Goal: Task Accomplishment & Management: Use online tool/utility

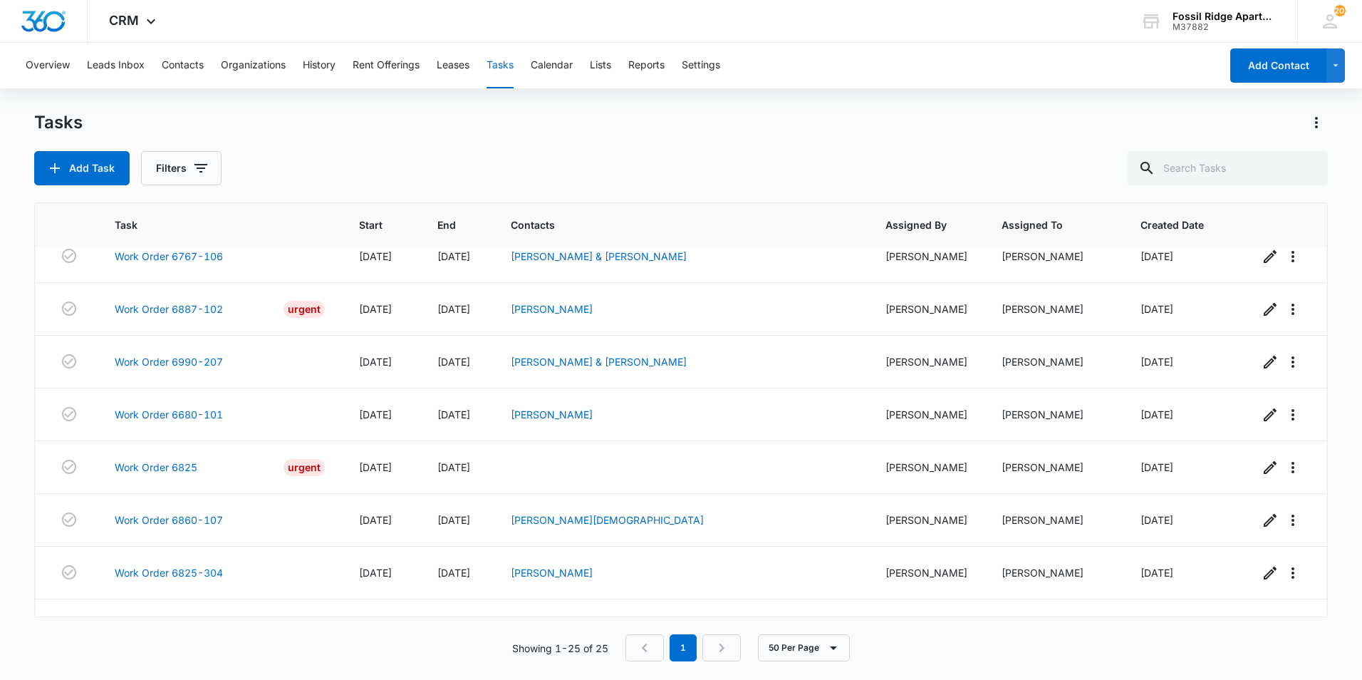
scroll to position [955, 0]
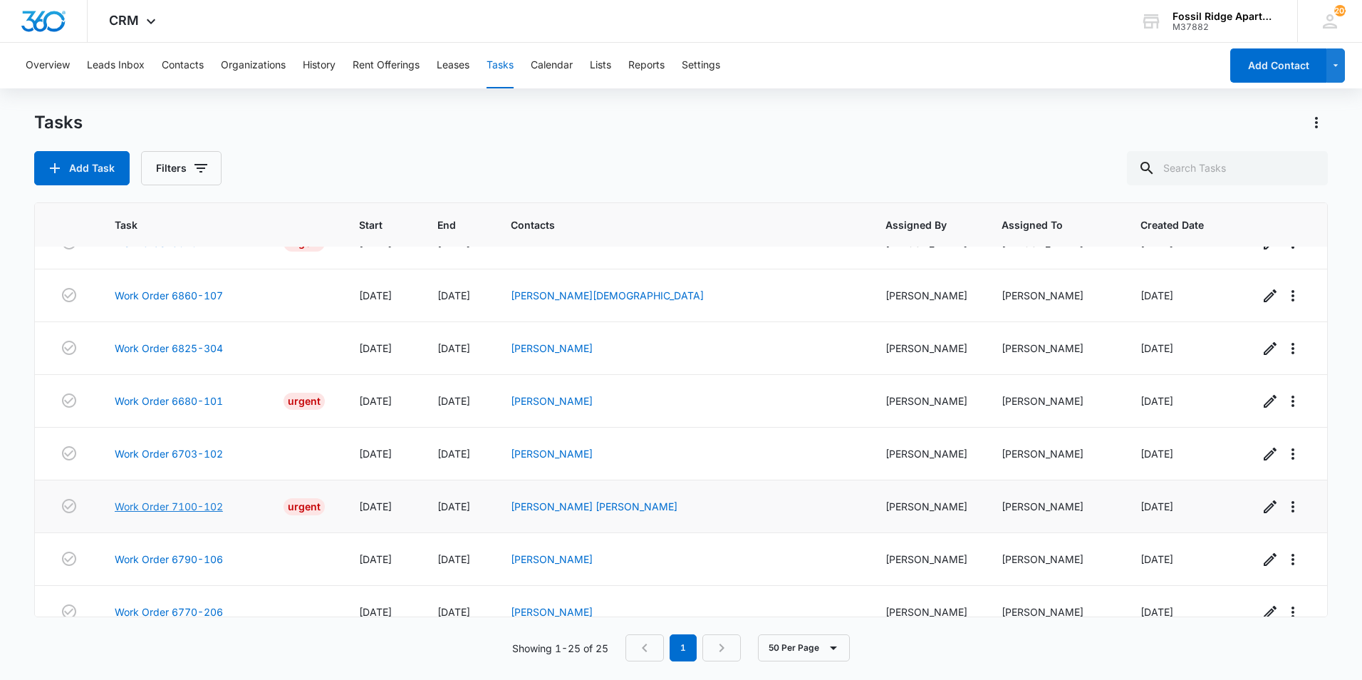
click at [187, 499] on link "Work Order 7100-102" at bounding box center [169, 506] width 108 height 15
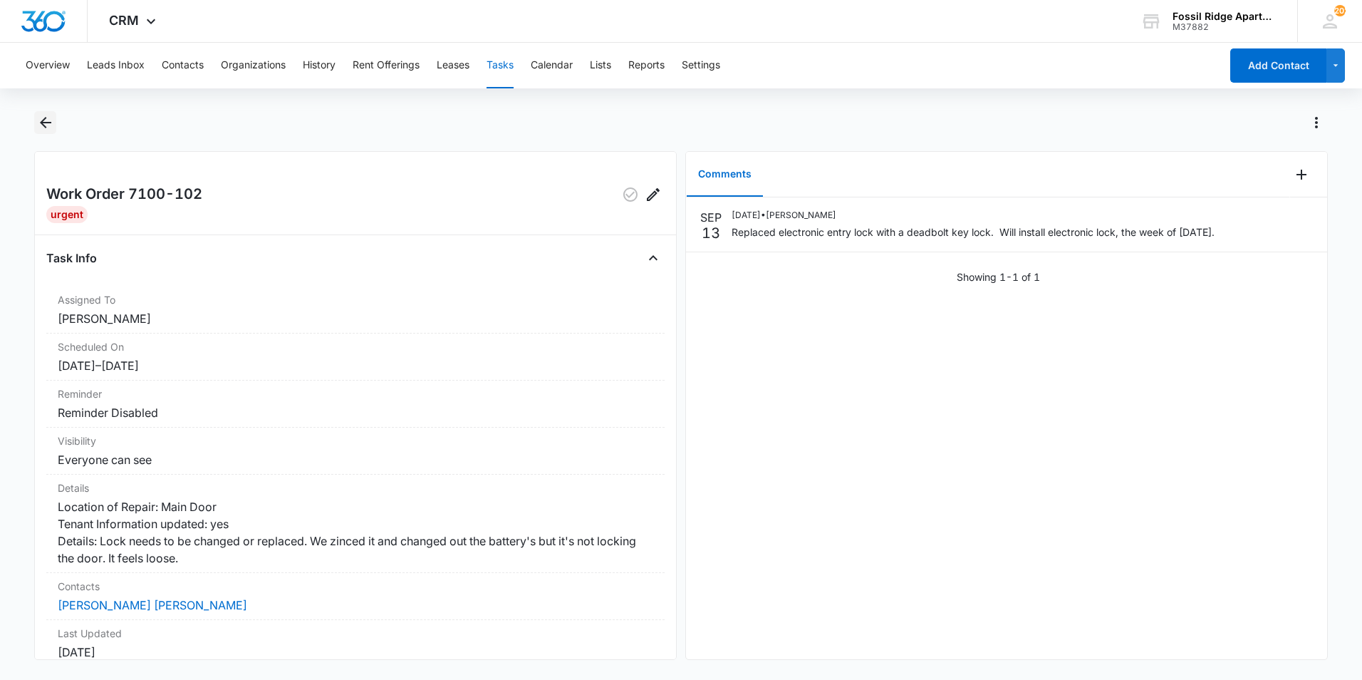
click at [45, 120] on icon "Back" at bounding box center [45, 122] width 17 height 17
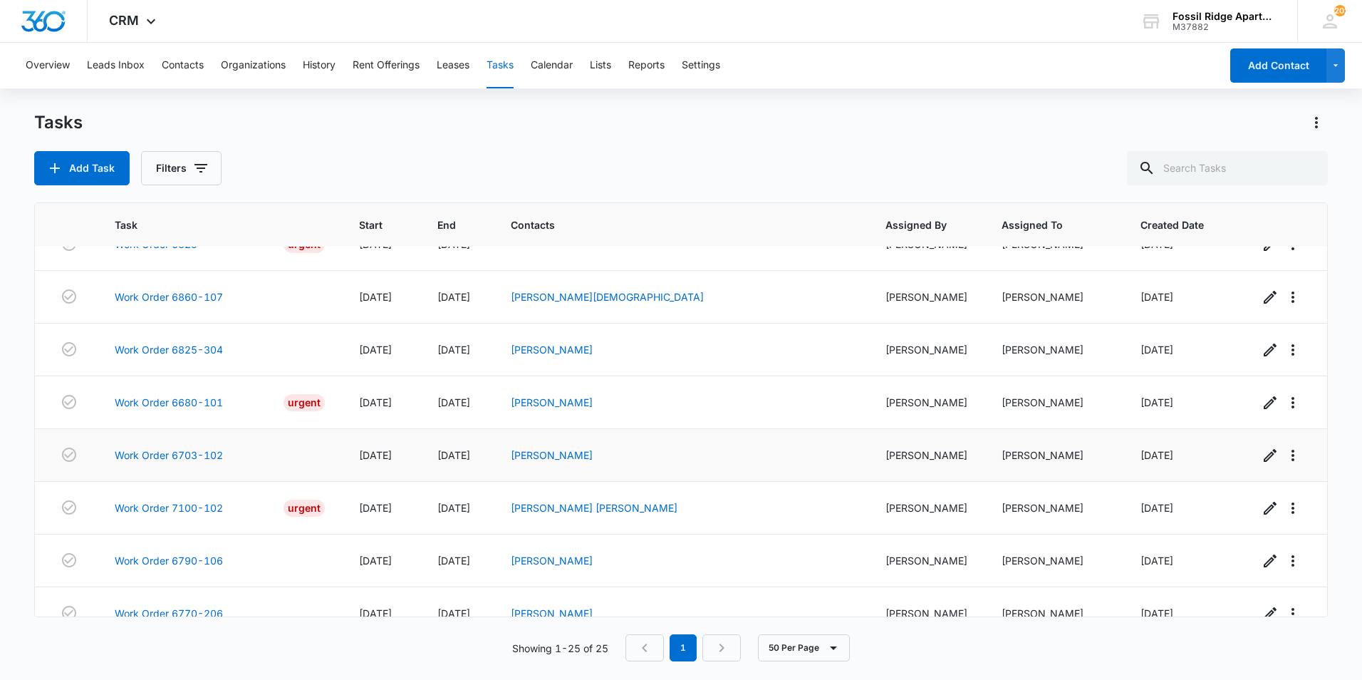
scroll to position [955, 0]
click at [172, 446] on link "Work Order 6703-102" at bounding box center [169, 453] width 108 height 15
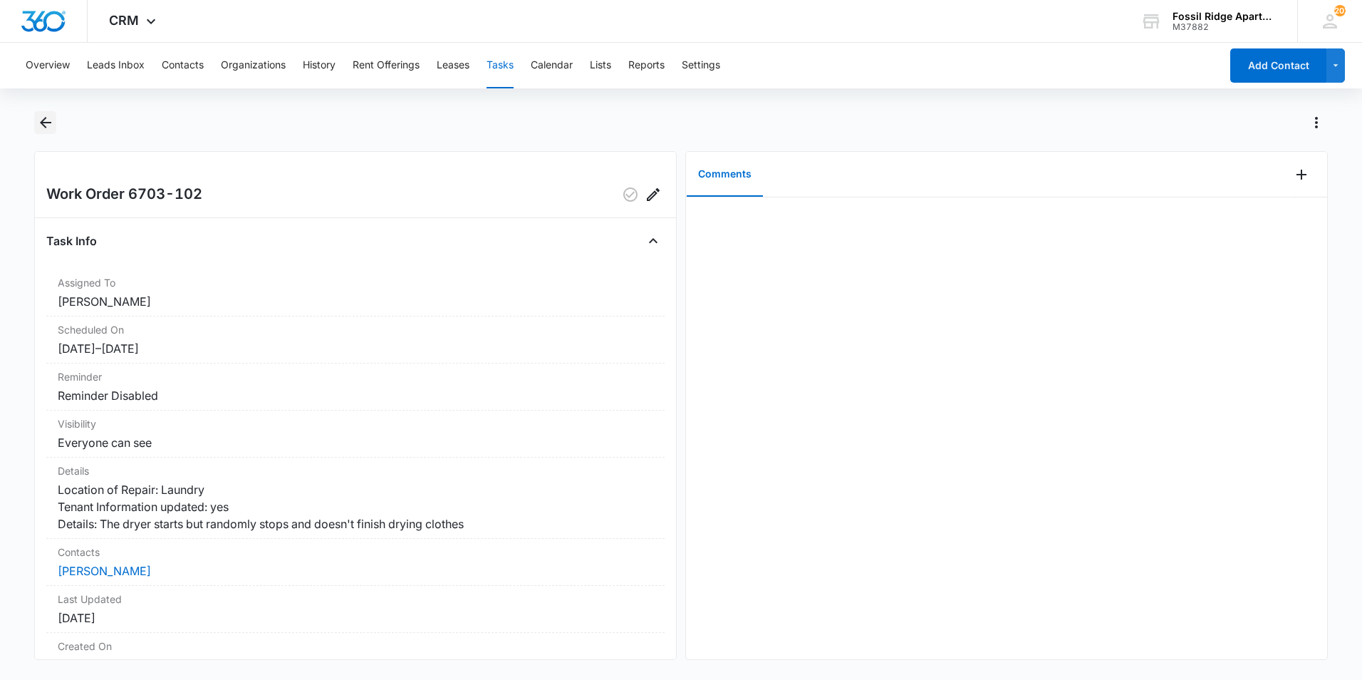
click at [47, 125] on icon "Back" at bounding box center [45, 122] width 17 height 17
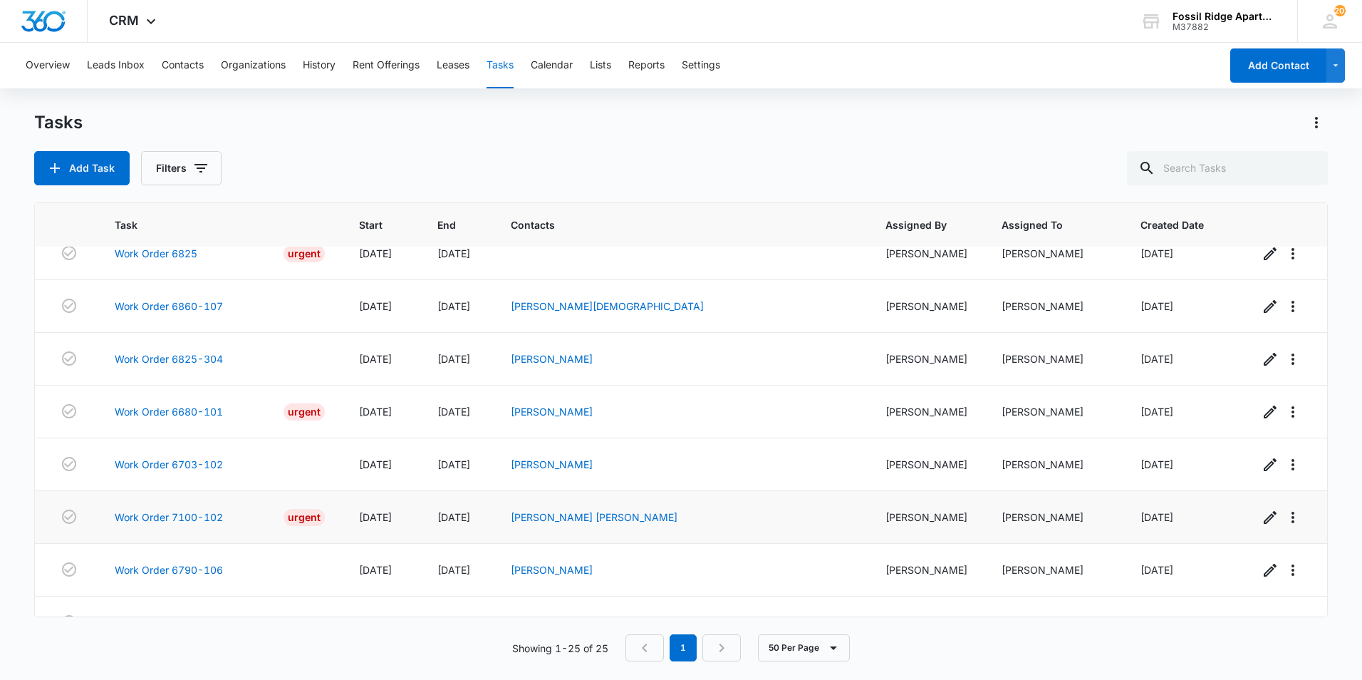
scroll to position [955, 0]
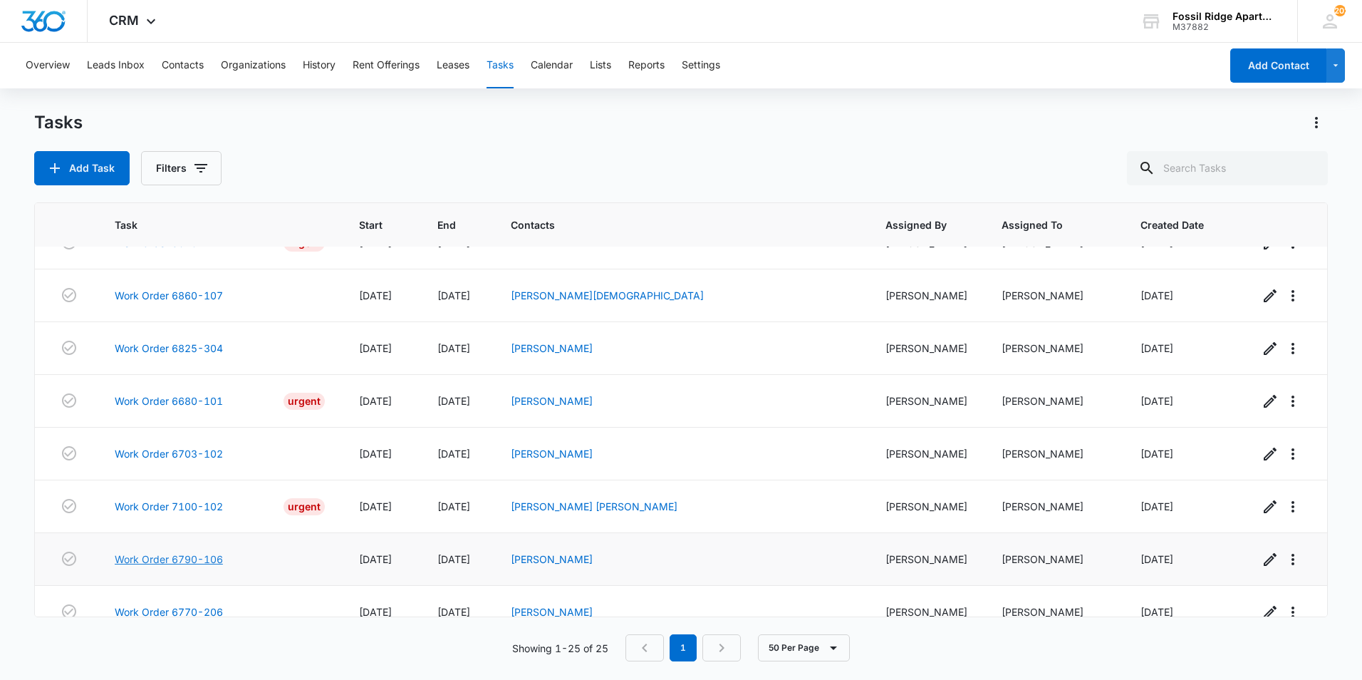
click at [203, 551] on link "Work Order 6790-106" at bounding box center [169, 558] width 108 height 15
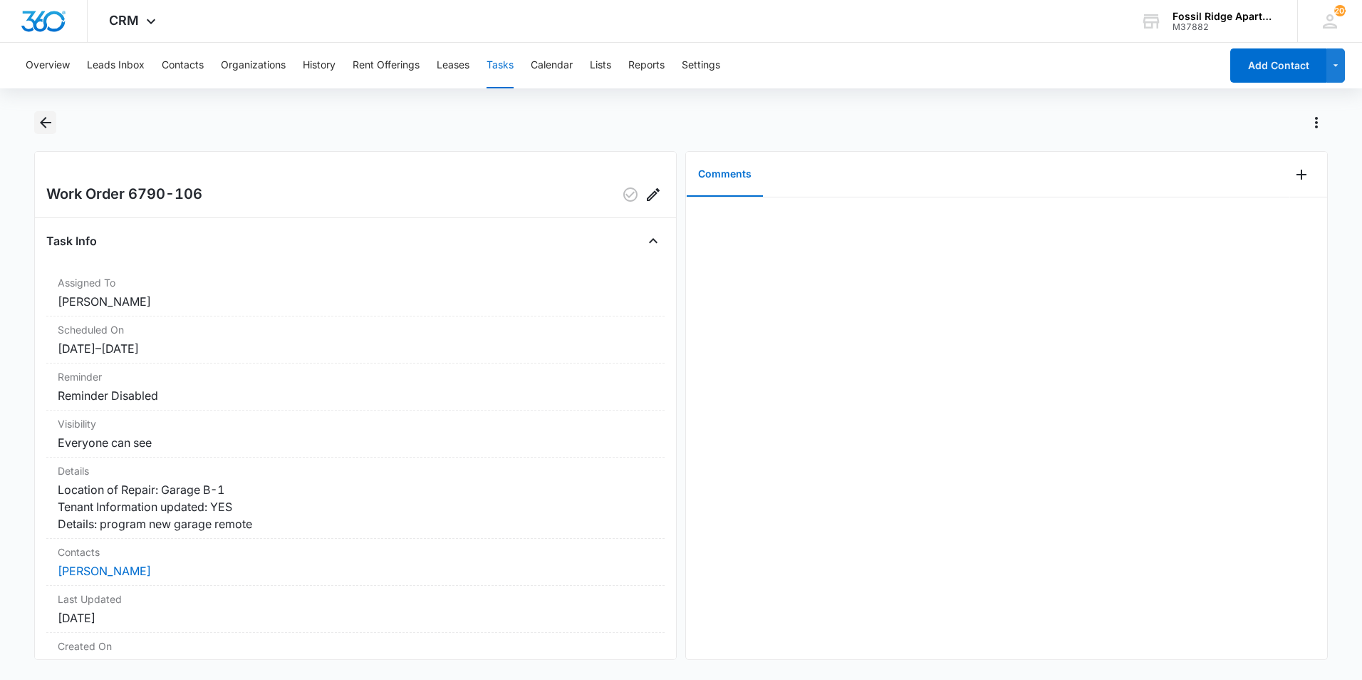
click at [44, 121] on icon "Back" at bounding box center [45, 122] width 17 height 17
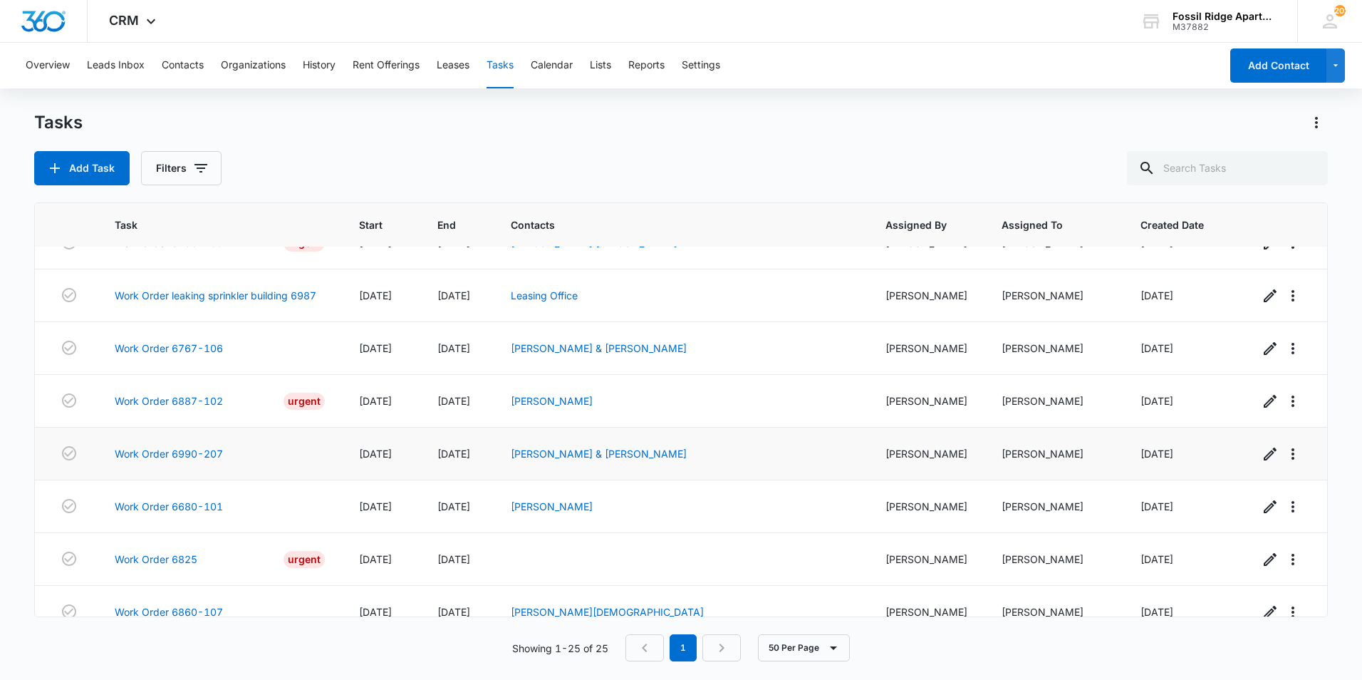
scroll to position [955, 0]
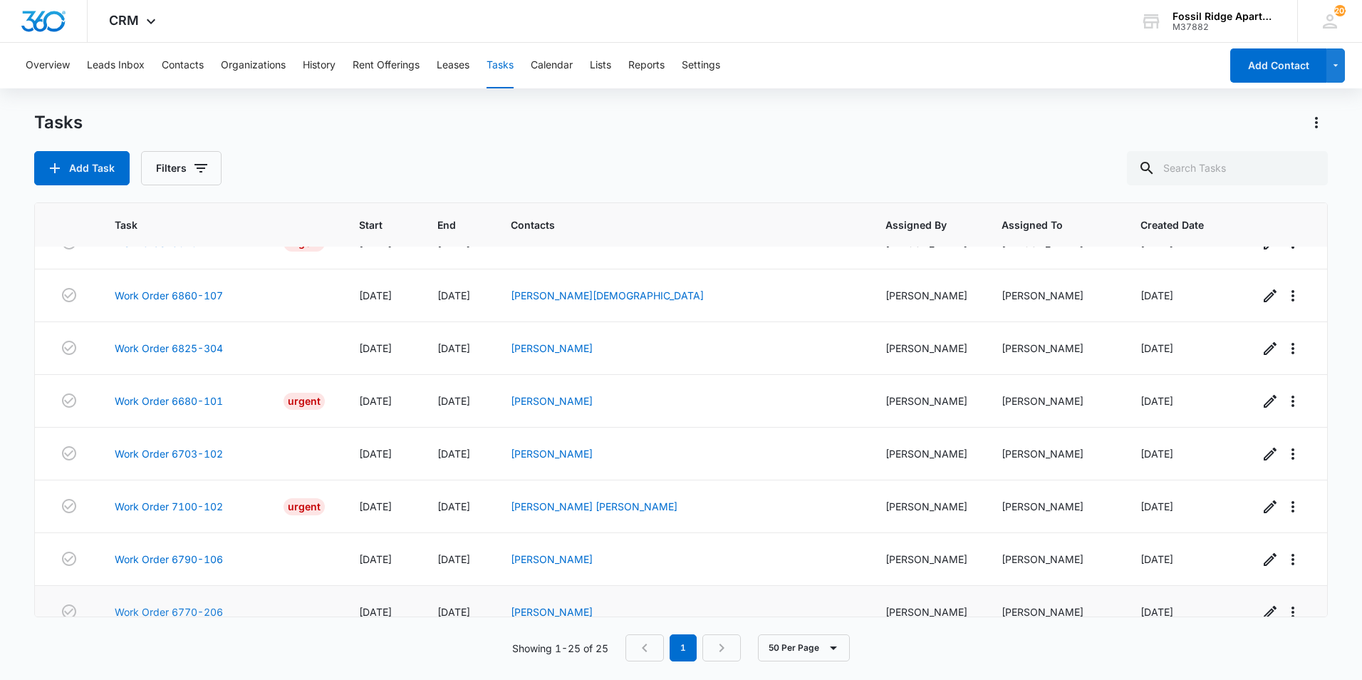
click at [194, 604] on link "Work Order 6770-206" at bounding box center [169, 611] width 108 height 15
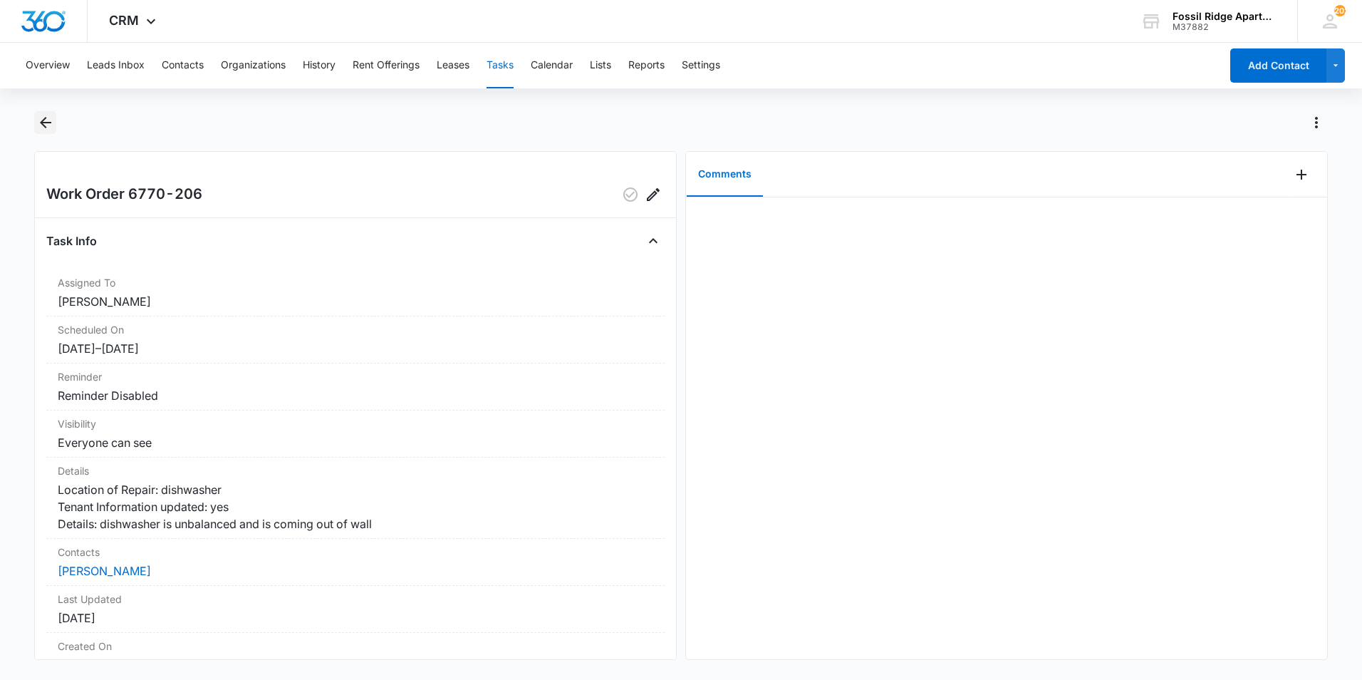
click at [44, 125] on icon "Back" at bounding box center [45, 122] width 17 height 17
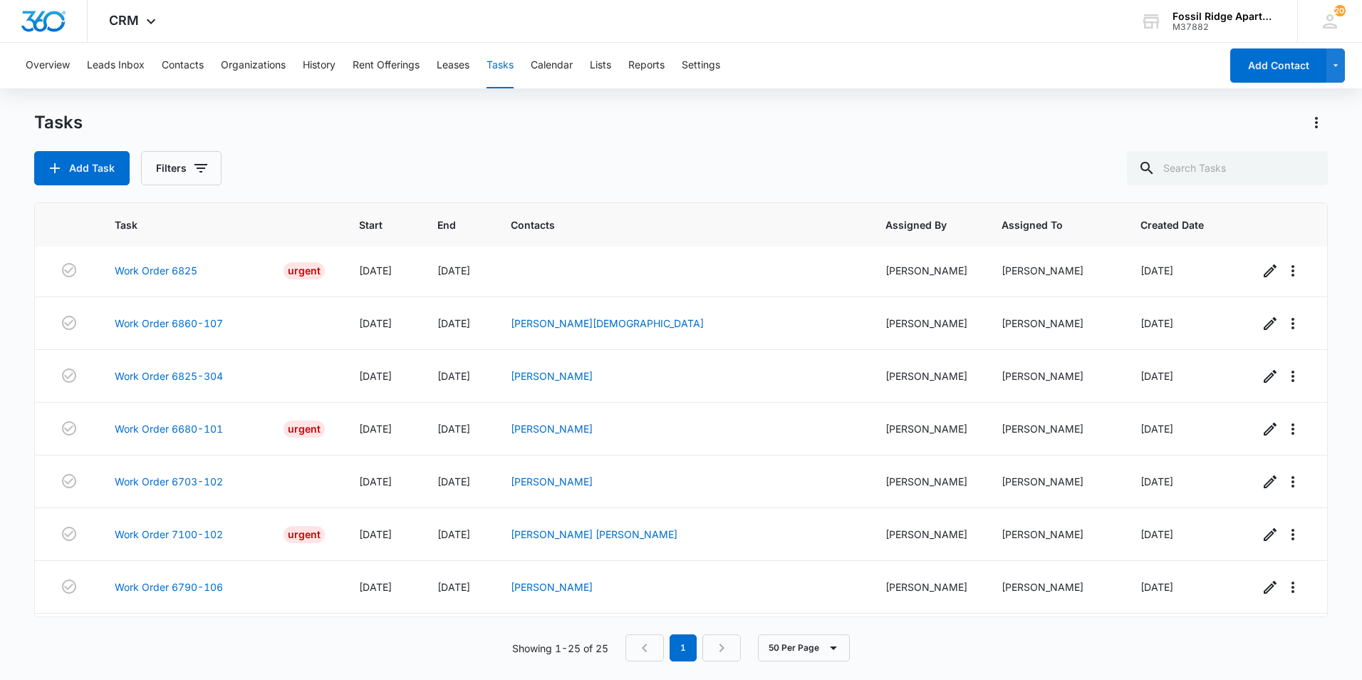
scroll to position [955, 0]
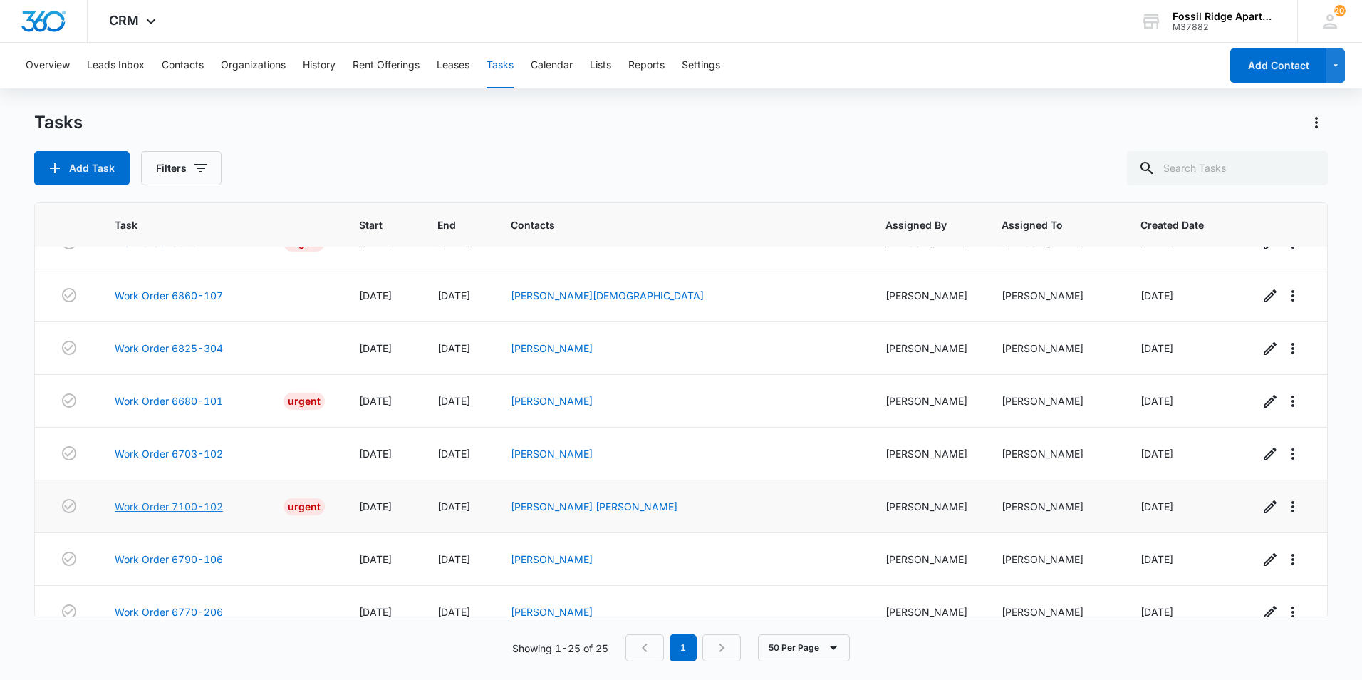
click at [200, 499] on link "Work Order 7100-102" at bounding box center [169, 506] width 108 height 15
